Goal: Task Accomplishment & Management: Use online tool/utility

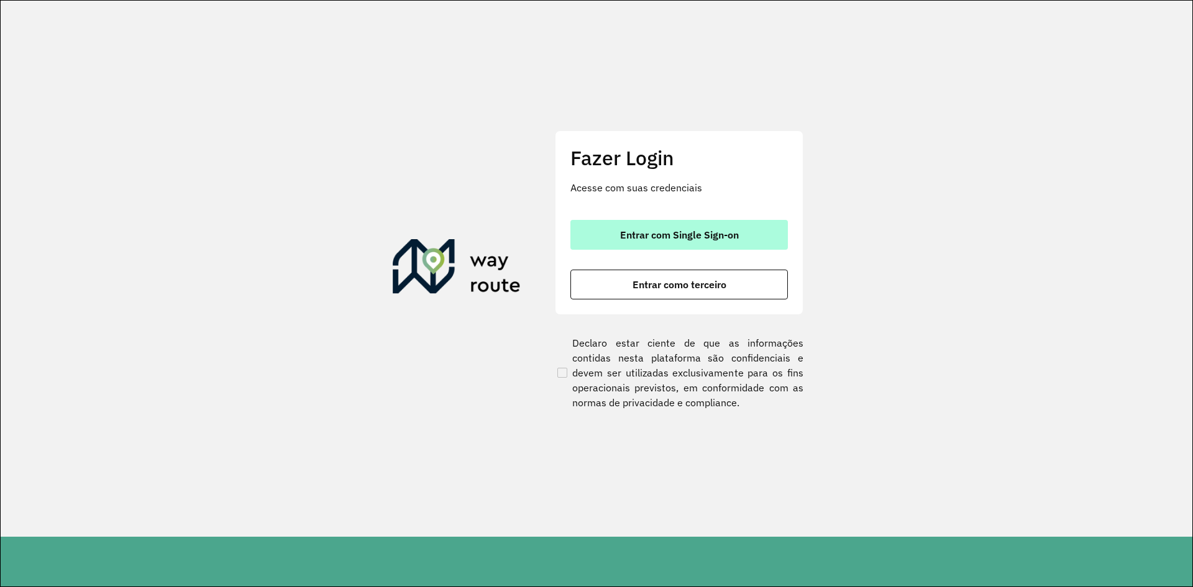
click at [687, 241] on button "Entrar com Single Sign-on" at bounding box center [680, 235] width 218 height 30
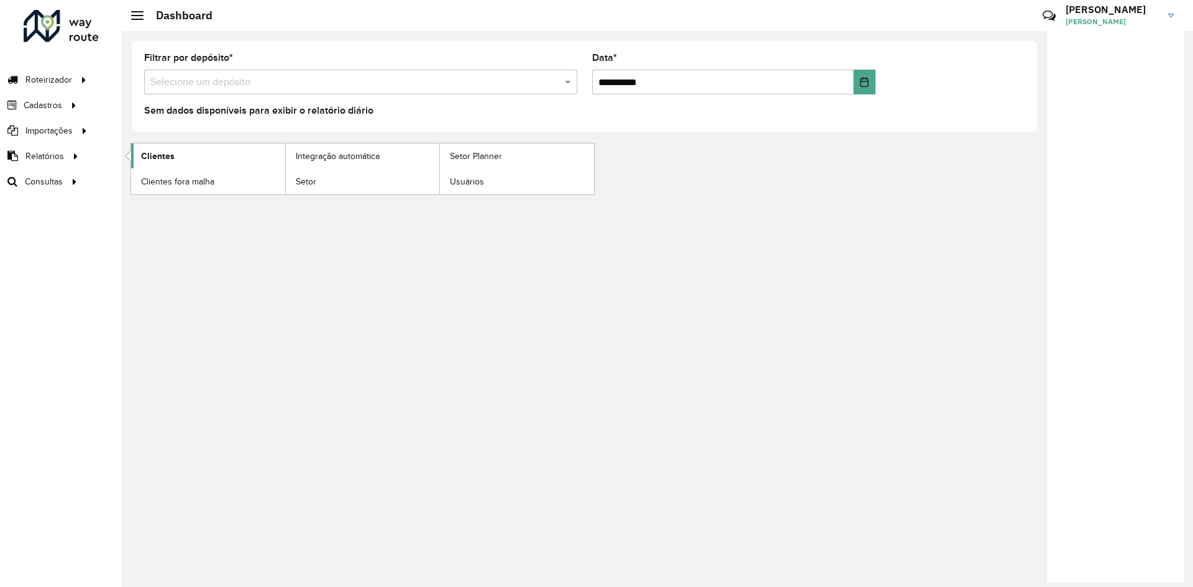
click at [180, 154] on link "Clientes" at bounding box center [208, 156] width 154 height 25
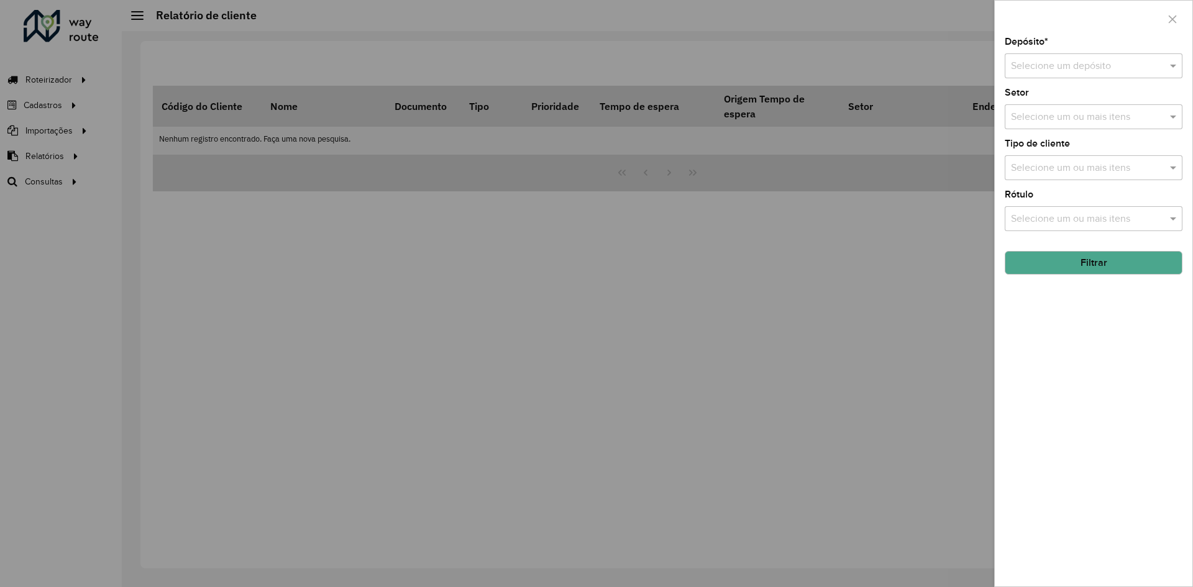
click at [1154, 66] on div at bounding box center [1094, 66] width 178 height 16
type input "*****"
click at [1060, 101] on span "CDD Suzano" at bounding box center [1038, 101] width 55 height 11
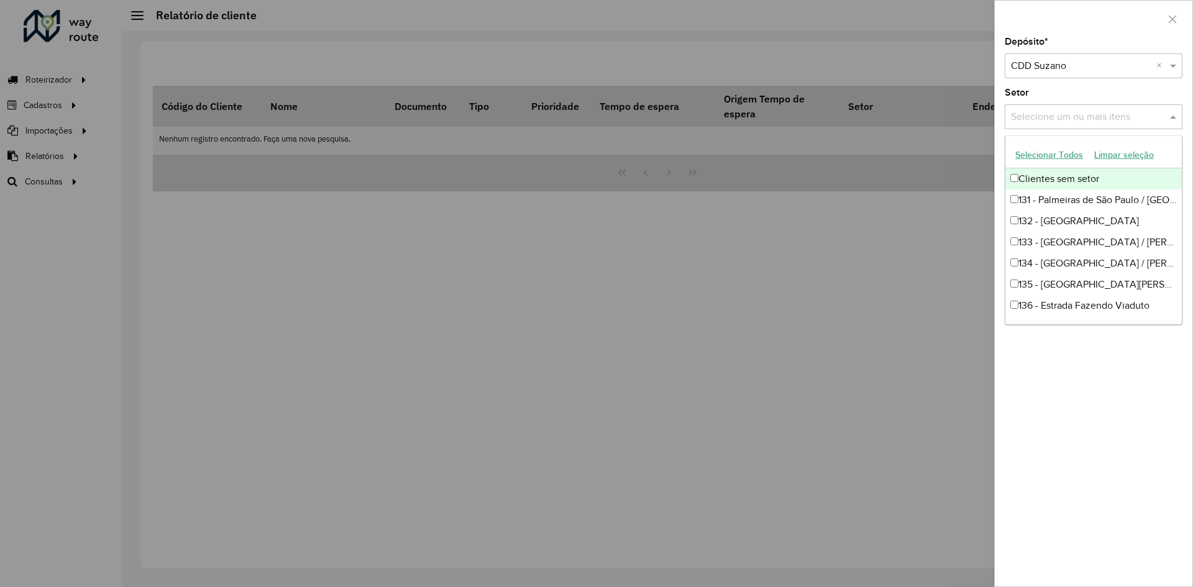
click at [1130, 117] on input "text" at bounding box center [1087, 117] width 159 height 15
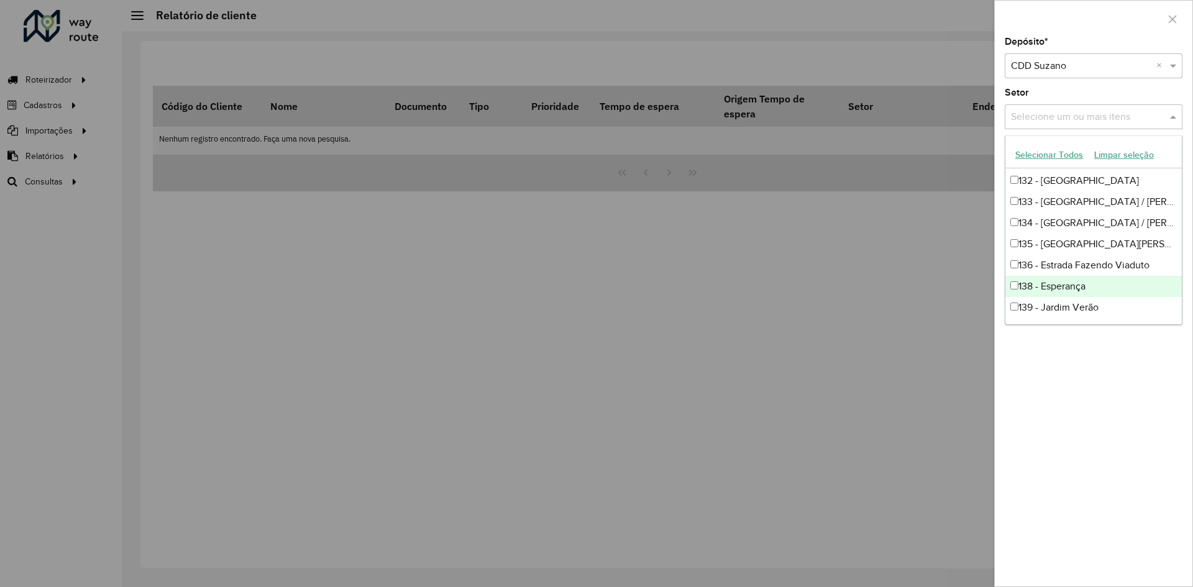
scroll to position [62, 0]
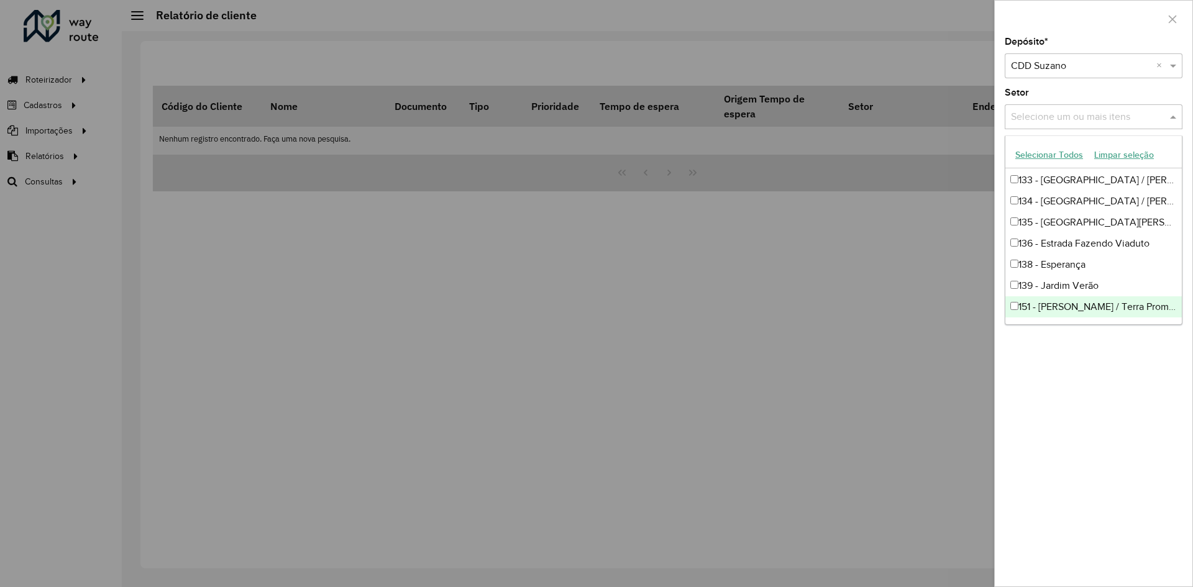
click at [1074, 386] on div "Depósito * Selecione um depósito × CDD Suzano × Setor Selecione um ou mais iten…" at bounding box center [1094, 311] width 198 height 549
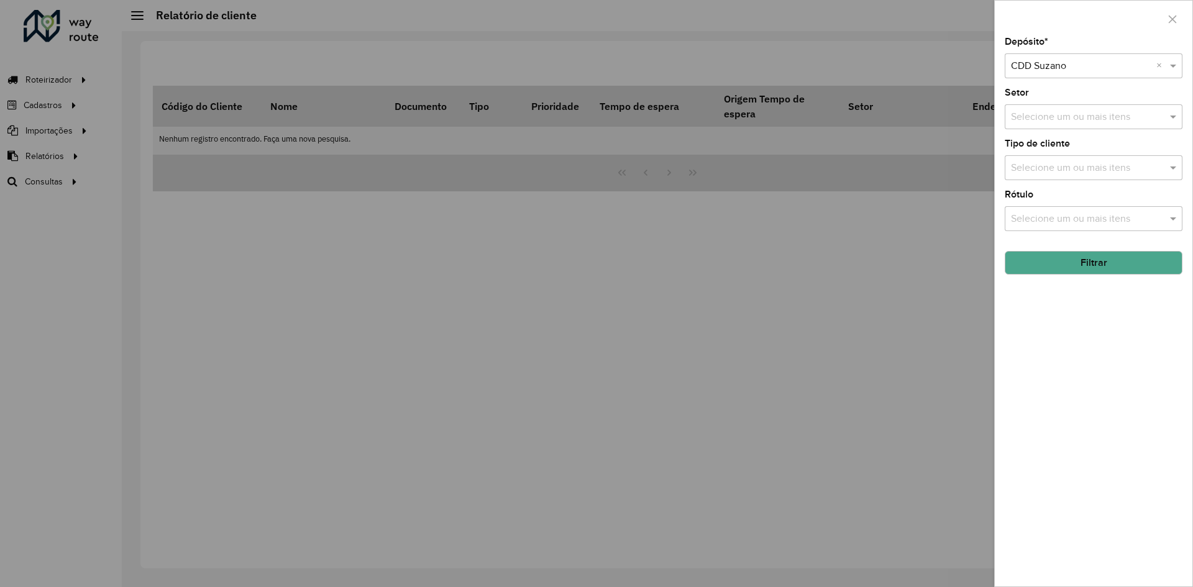
click at [1103, 268] on button "Filtrar" at bounding box center [1094, 263] width 178 height 24
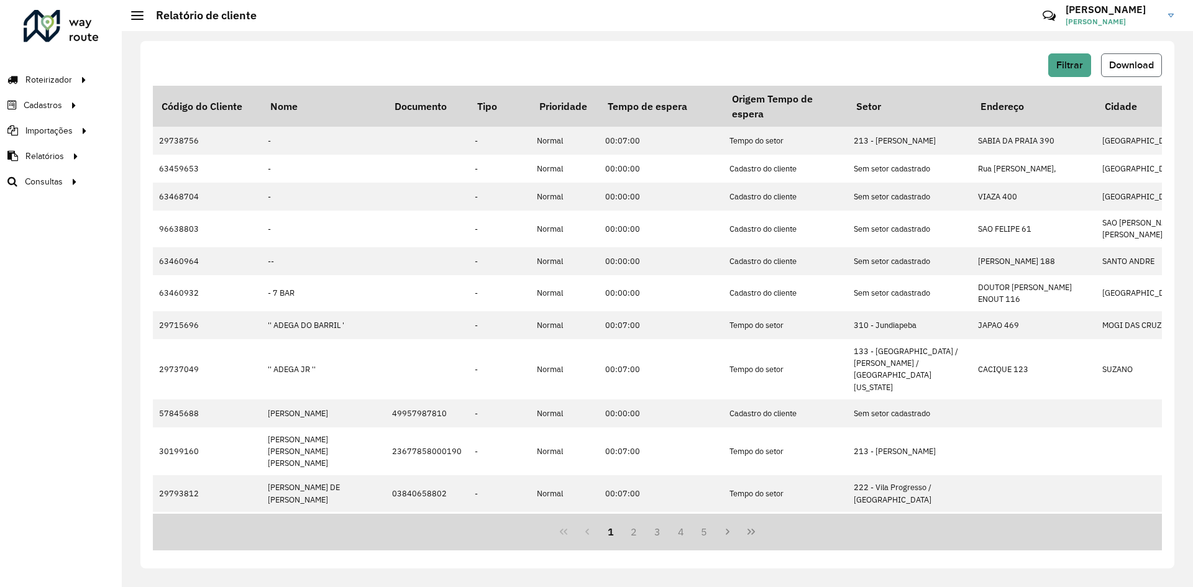
click at [1140, 71] on button "Download" at bounding box center [1131, 65] width 61 height 24
drag, startPoint x: 90, startPoint y: 63, endPoint x: 98, endPoint y: 165, distance: 101.6
click at [94, 122] on div "Roteirizador AmbevTech Roteirizador Vendas Cadastros Classificações de venda Cl…" at bounding box center [61, 293] width 122 height 587
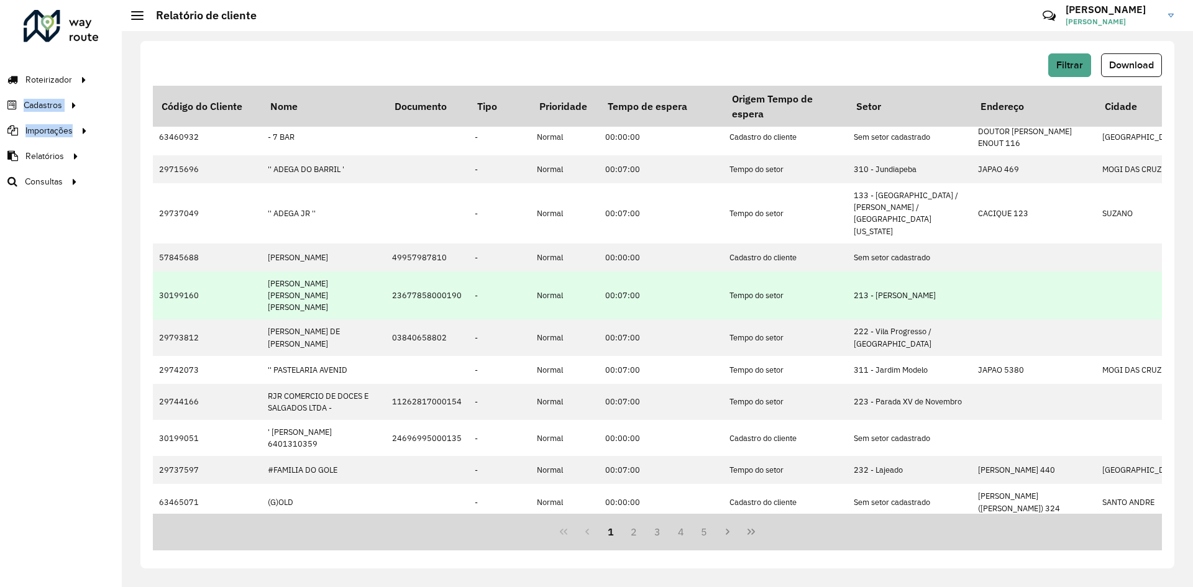
scroll to position [186, 0]
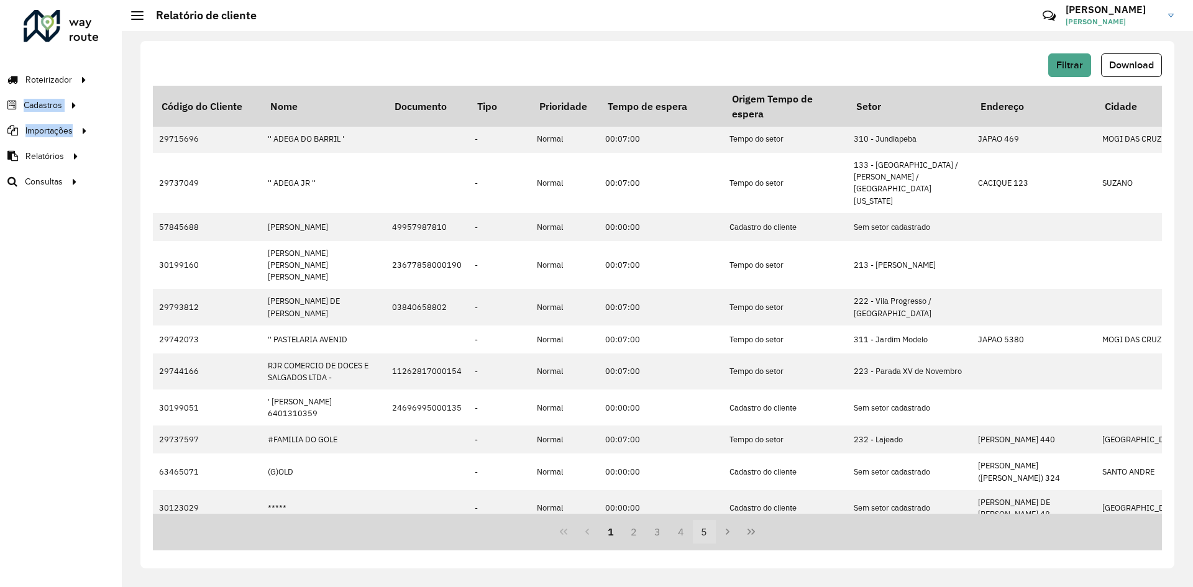
click at [688, 534] on button "4" at bounding box center [681, 532] width 24 height 24
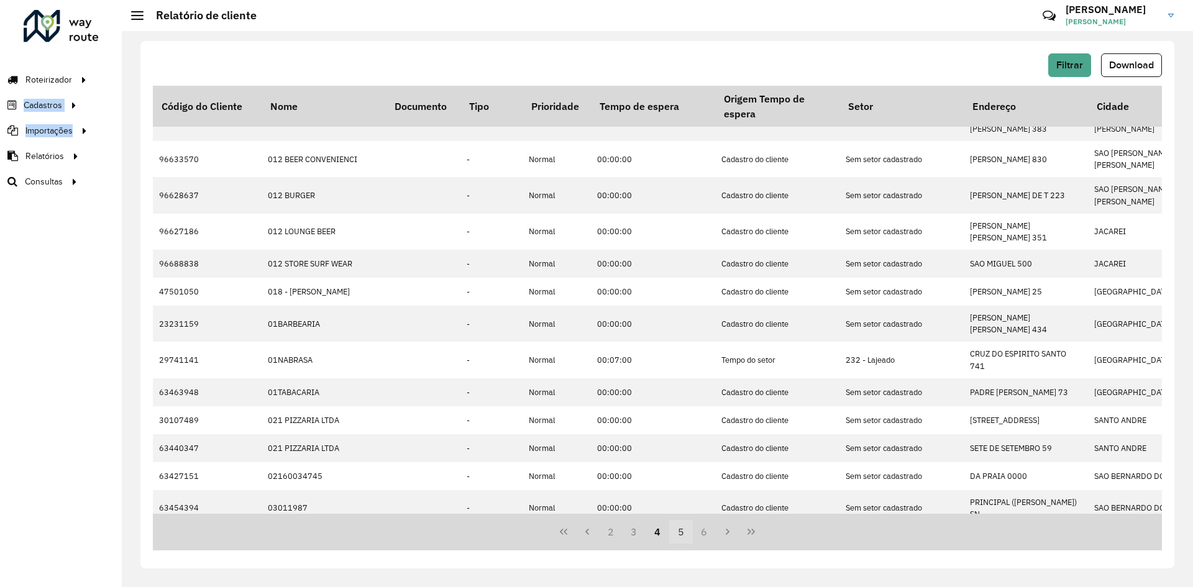
scroll to position [0, 0]
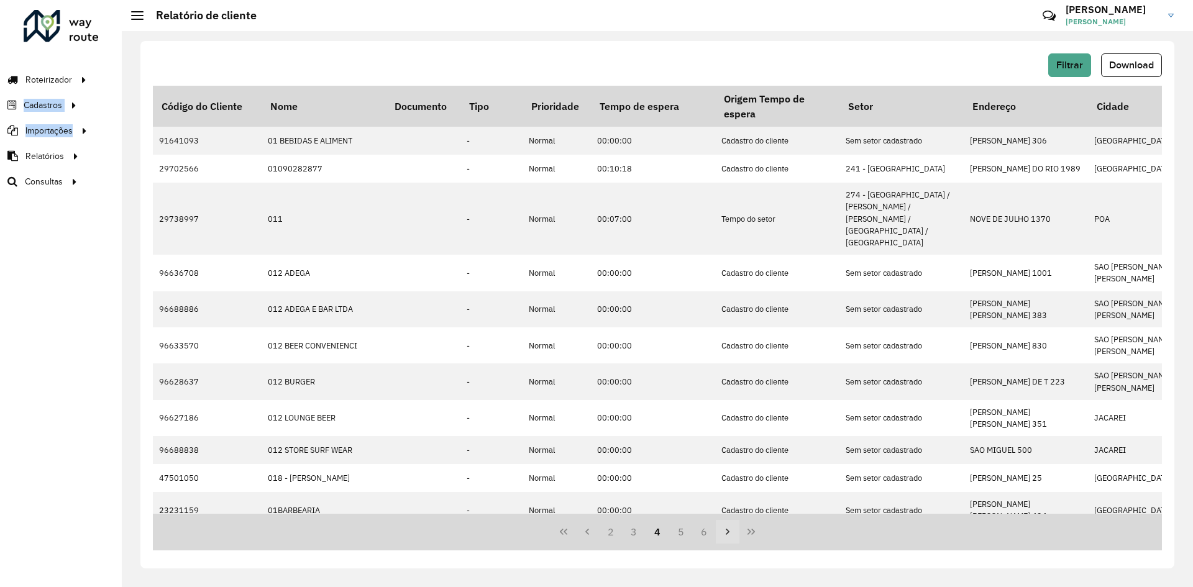
click at [722, 542] on button "Next Page" at bounding box center [728, 532] width 24 height 24
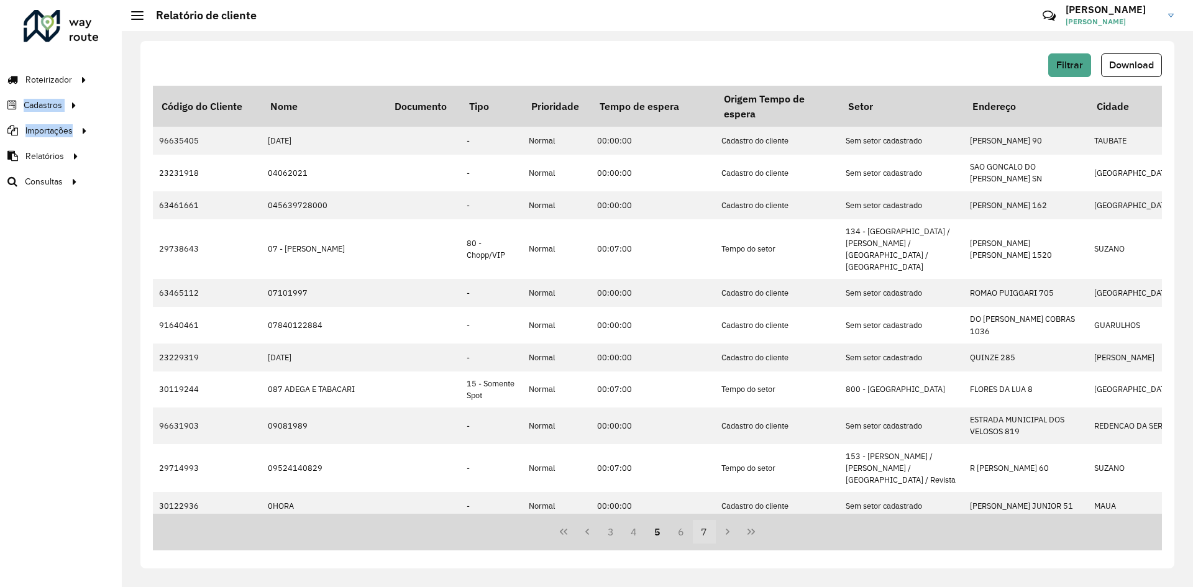
click at [710, 534] on button "7" at bounding box center [705, 532] width 24 height 24
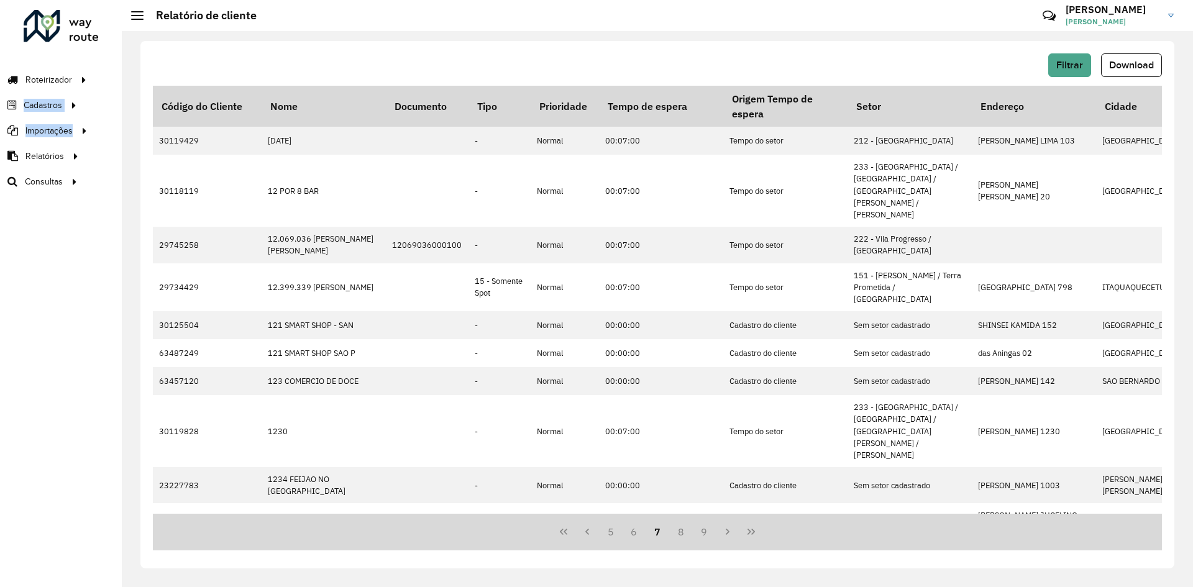
click at [710, 534] on button "9" at bounding box center [705, 532] width 24 height 24
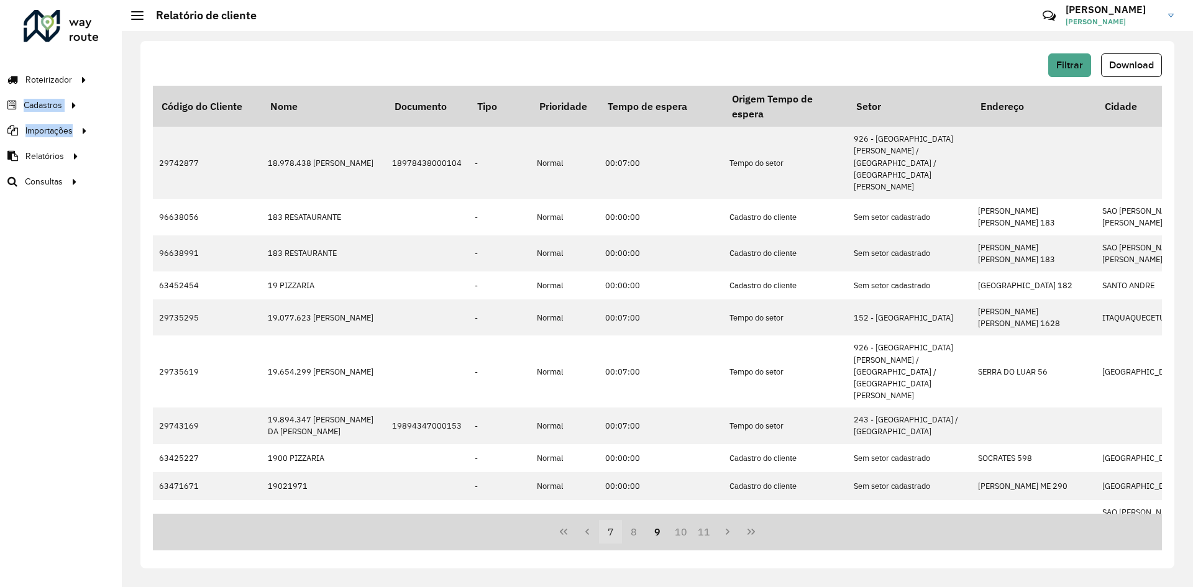
click at [622, 533] on button "7" at bounding box center [611, 532] width 24 height 24
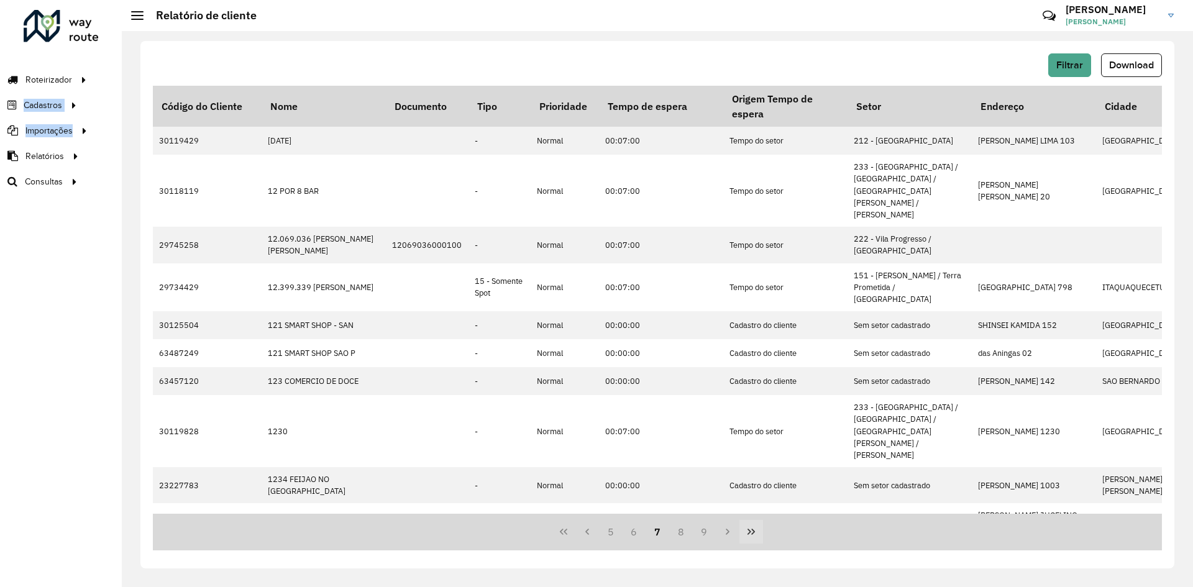
click at [740, 534] on button "Last Page" at bounding box center [752, 532] width 24 height 24
click at [740, 534] on div "Filtrar Download Código do Cliente Nome Documento Tipo Prioridade Tempo de espe…" at bounding box center [657, 305] width 1034 height 528
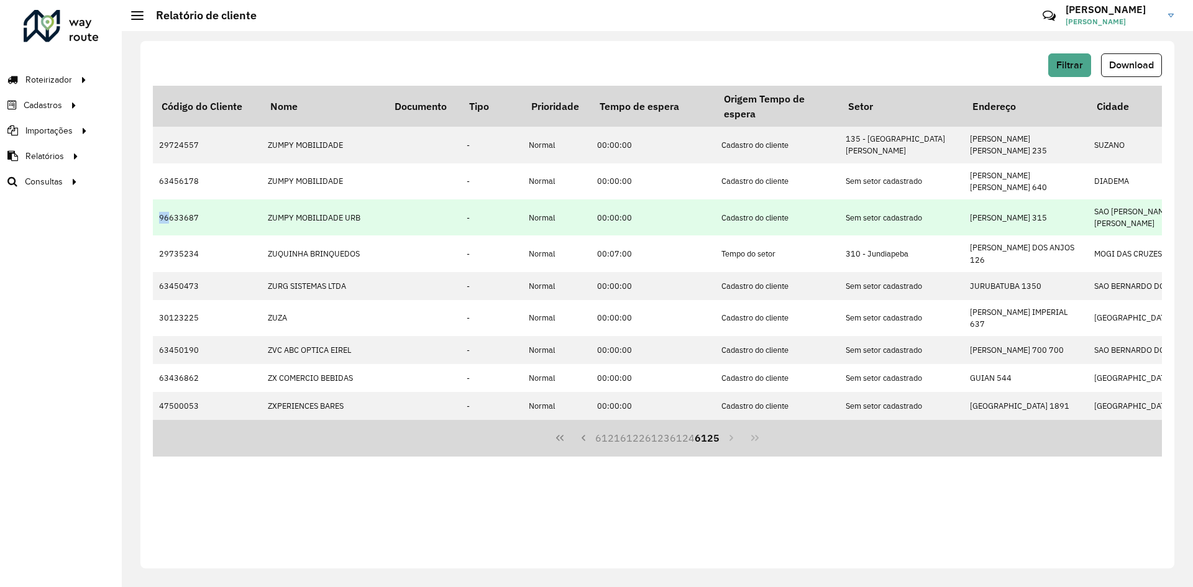
drag, startPoint x: 171, startPoint y: 206, endPoint x: 157, endPoint y: 204, distance: 13.7
click at [157, 204] on td "96633687" at bounding box center [207, 218] width 109 height 36
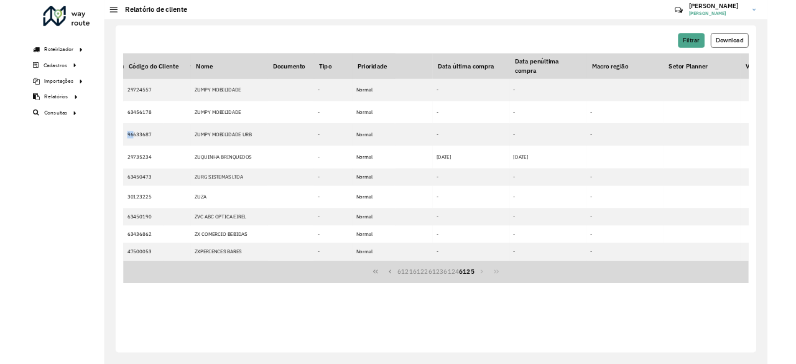
scroll to position [0, 1854]
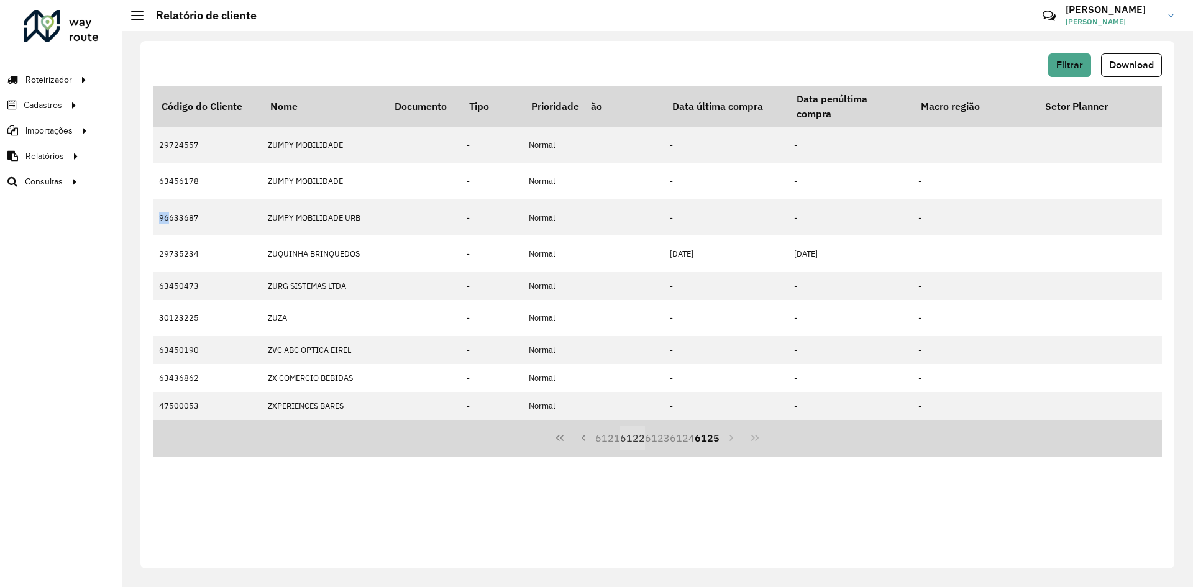
click at [641, 426] on button "6122" at bounding box center [632, 438] width 25 height 24
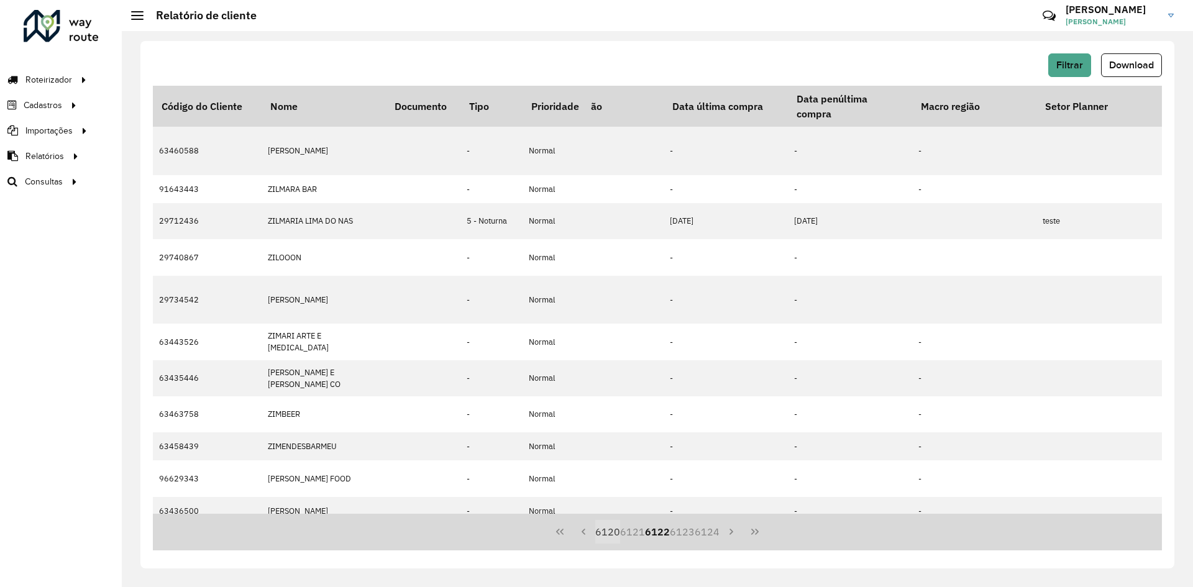
click at [607, 527] on button "6120" at bounding box center [607, 532] width 25 height 24
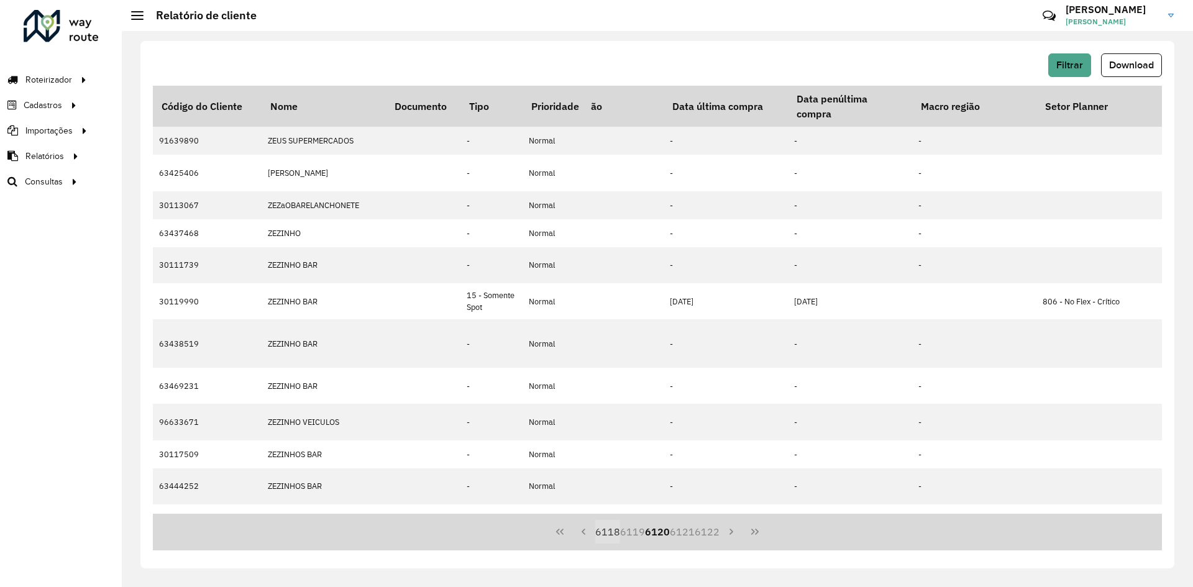
click at [604, 531] on button "6118" at bounding box center [607, 532] width 25 height 24
